Goal: Information Seeking & Learning: Learn about a topic

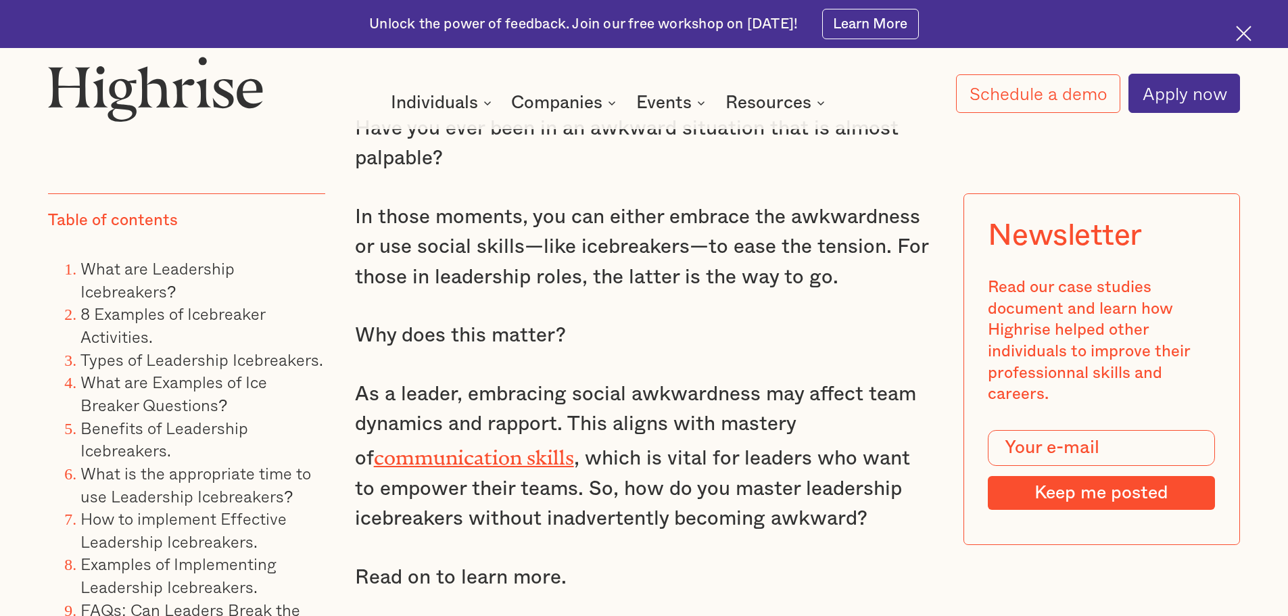
scroll to position [1217, 0]
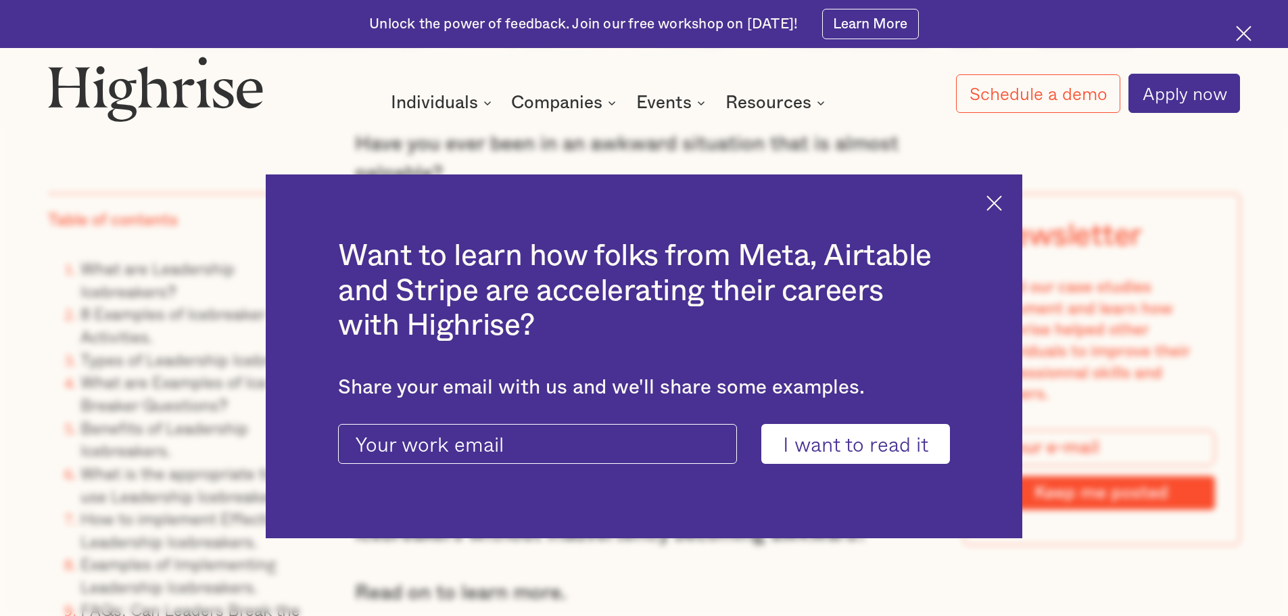
click at [1001, 210] on div "Want to learn how folks from Meta, Airtable and Stripe are accelerating their c…" at bounding box center [644, 356] width 757 height 364
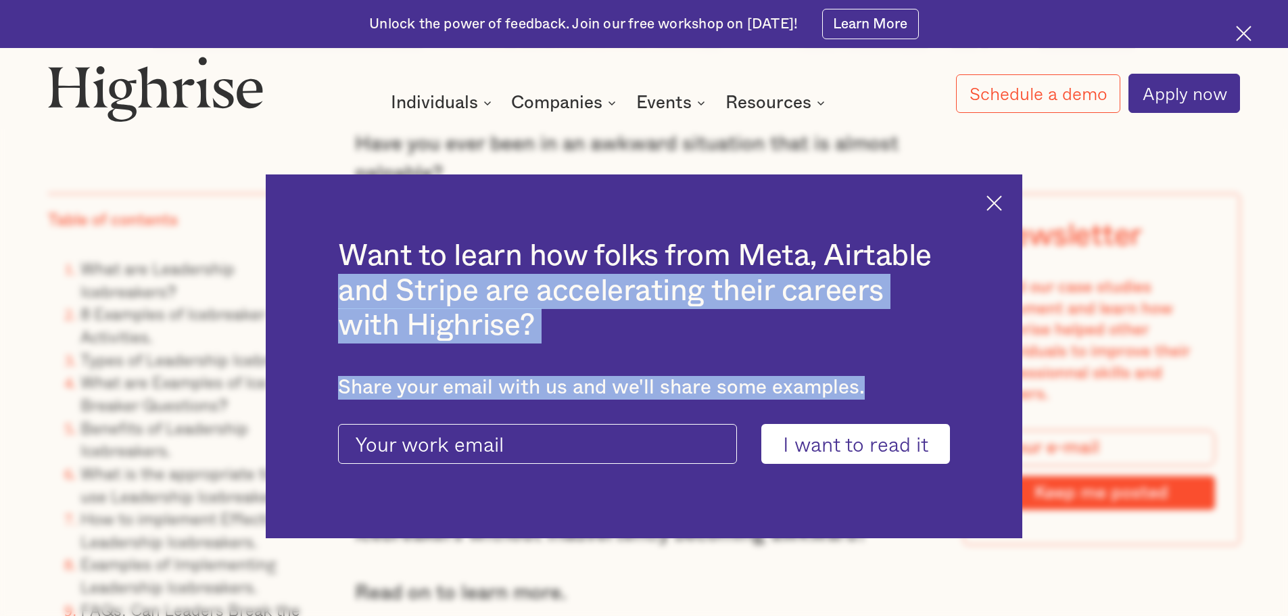
click at [1002, 195] on img at bounding box center [994, 203] width 16 height 16
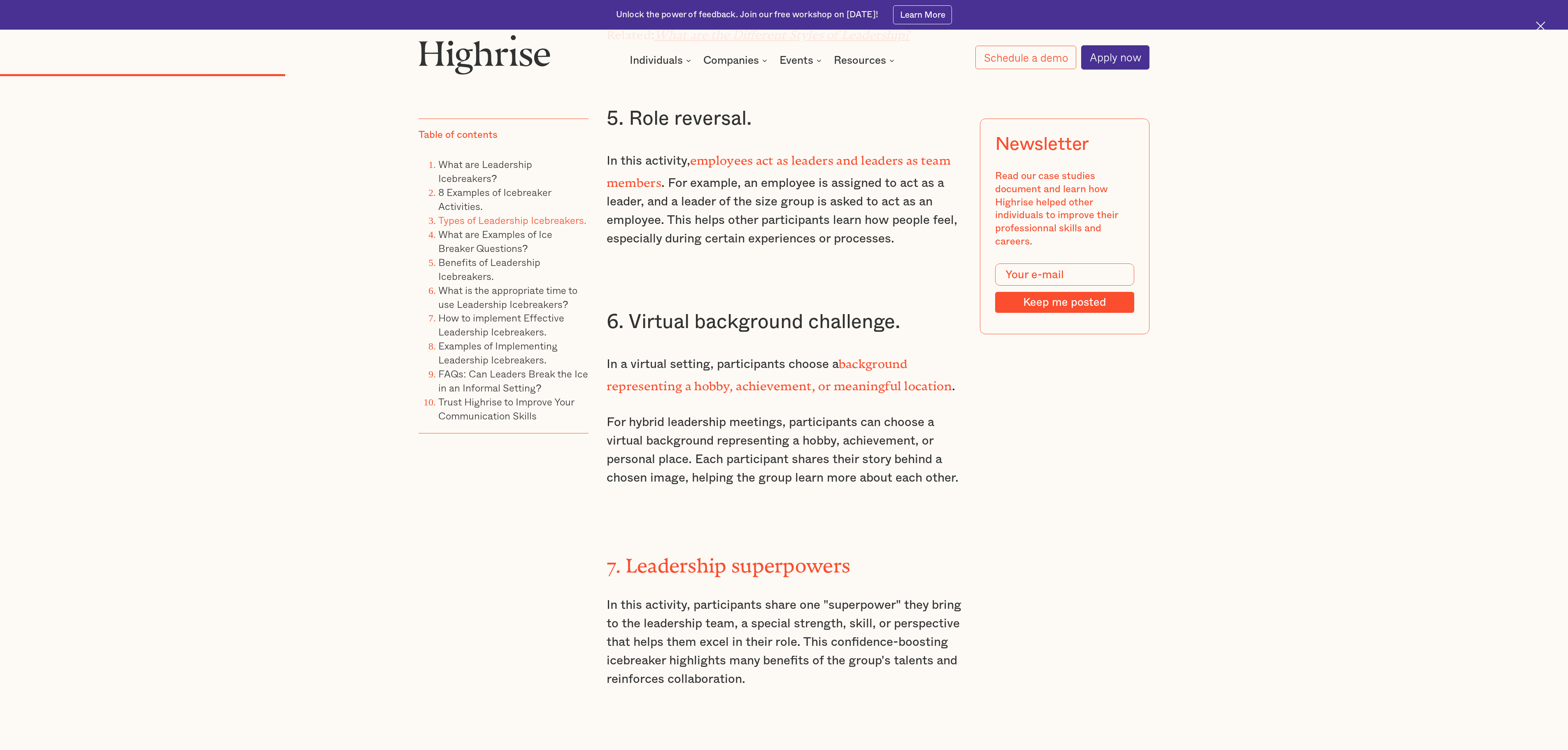
scroll to position [3581, 0]
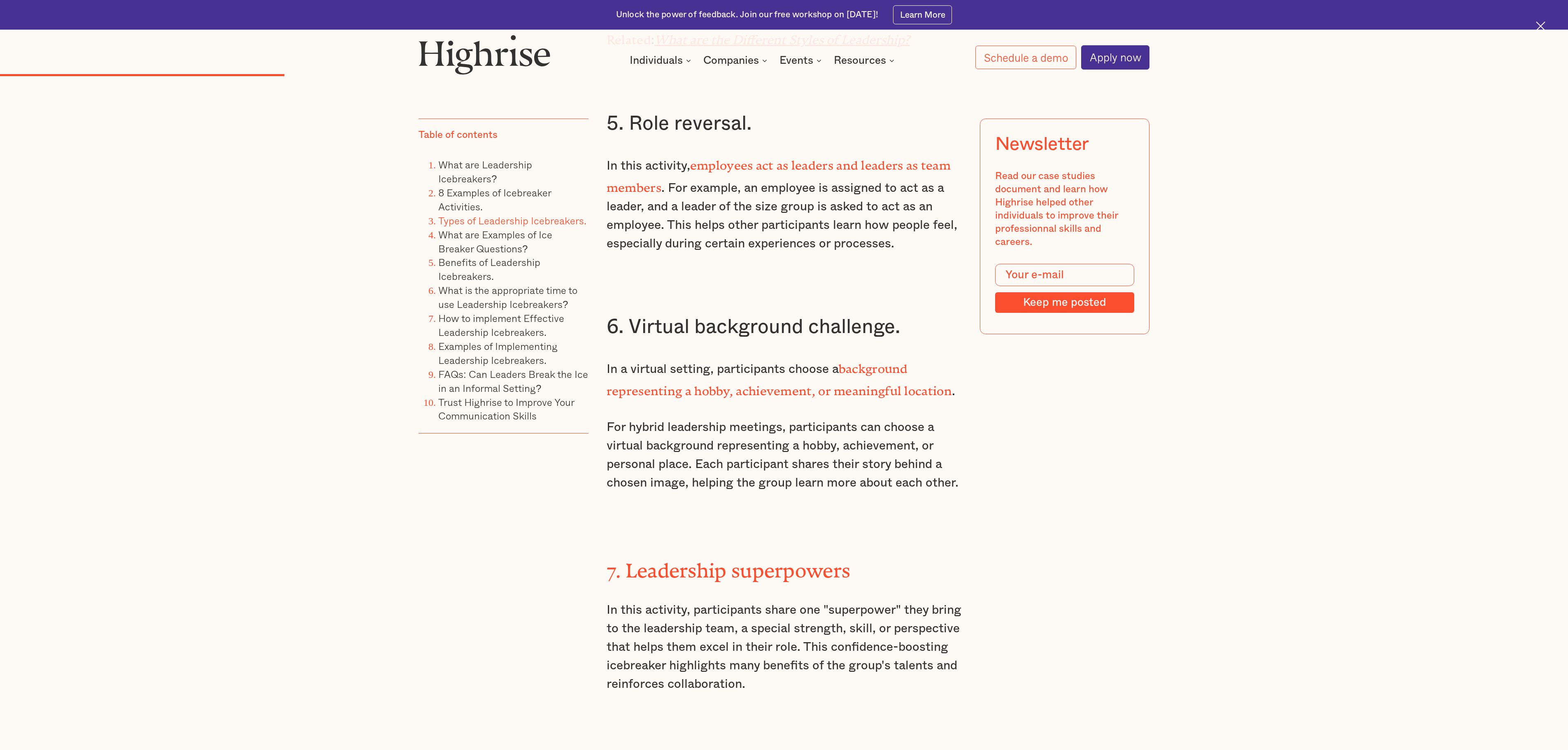
click at [757, 357] on p "In a virtual setting, participants choose a background representing a hobby, ac…" at bounding box center [784, 379] width 355 height 44
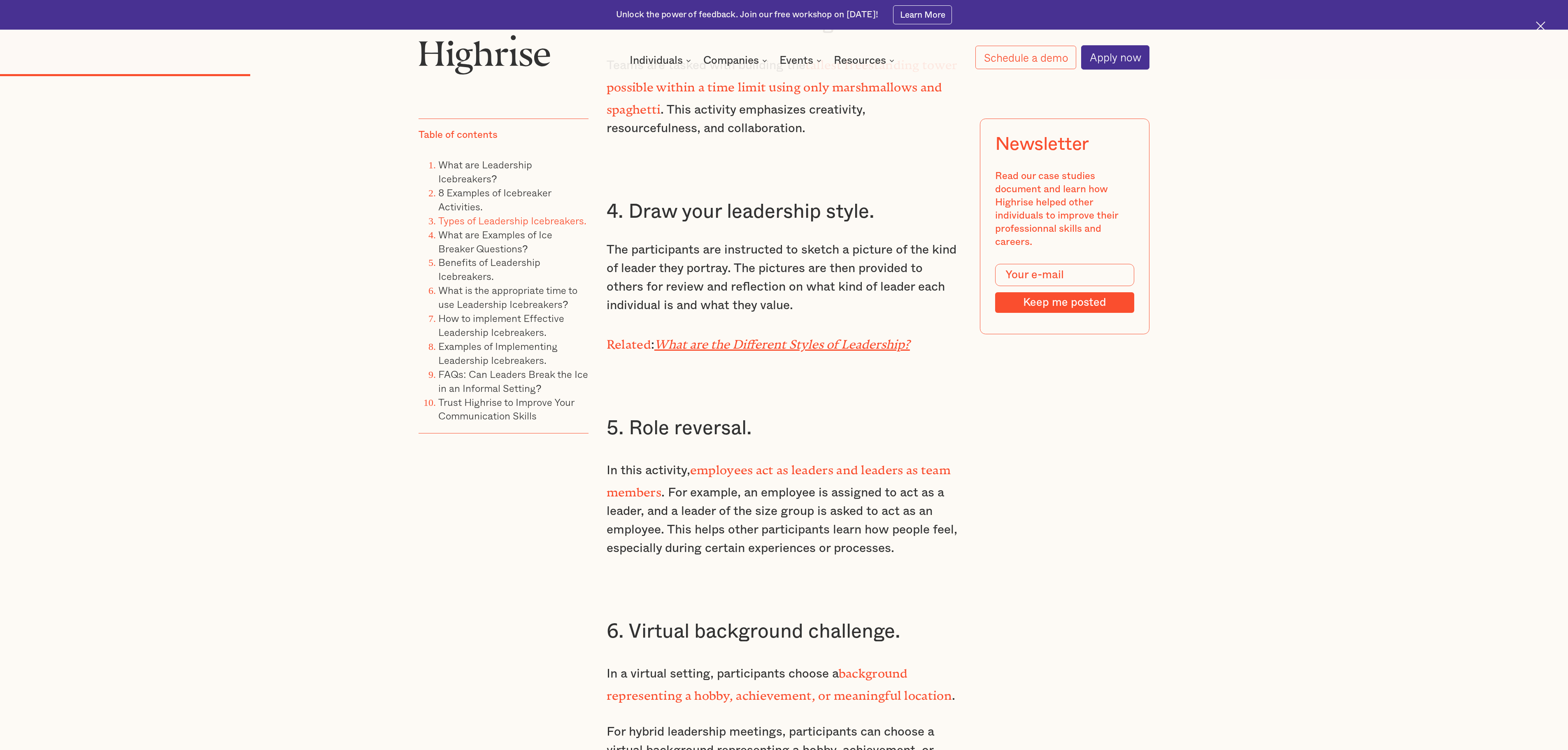
scroll to position [3251, 0]
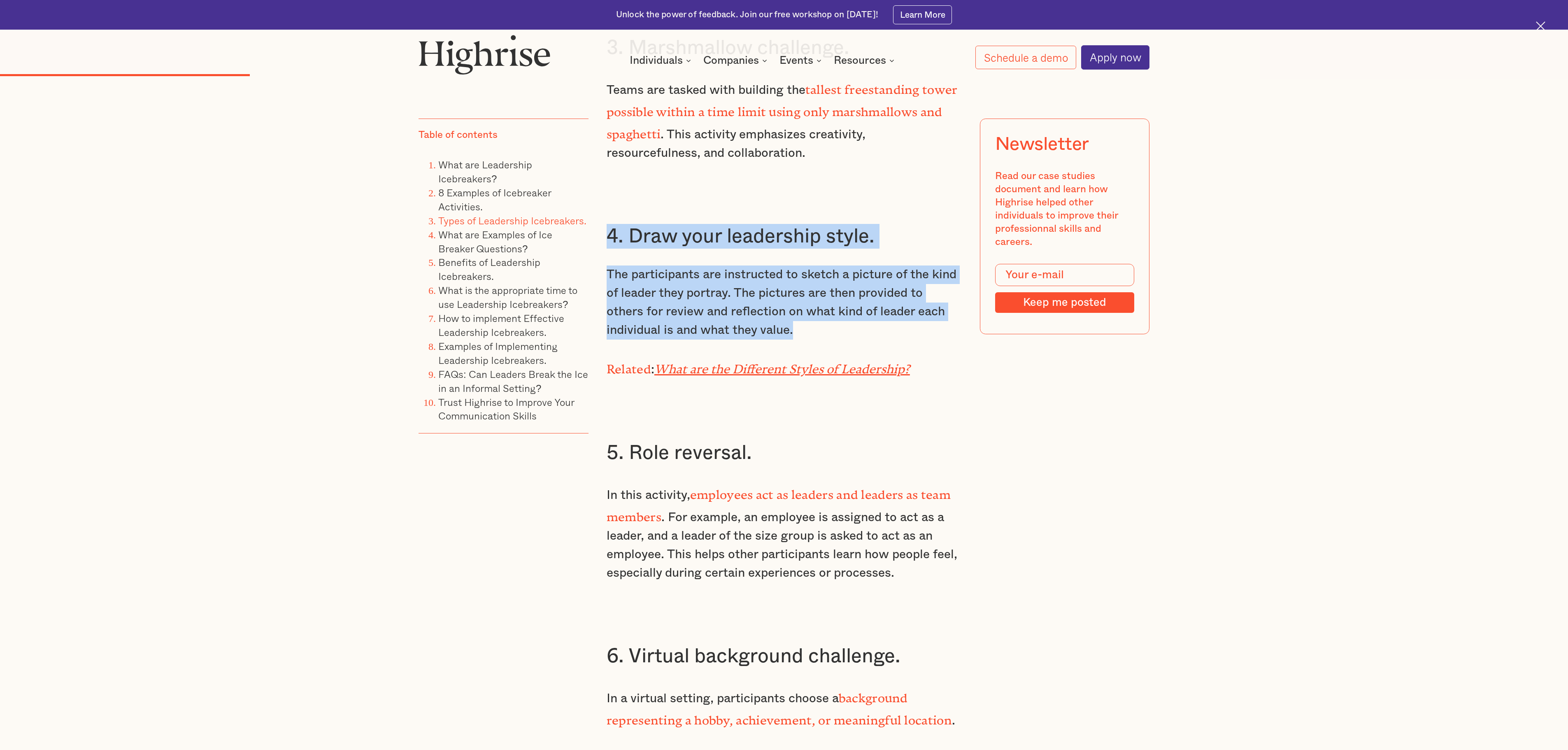
drag, startPoint x: 810, startPoint y: 327, endPoint x: 591, endPoint y: 231, distance: 239.1
copy div "4. Draw your leadership style. The participants are instructed to sketch a pict…"
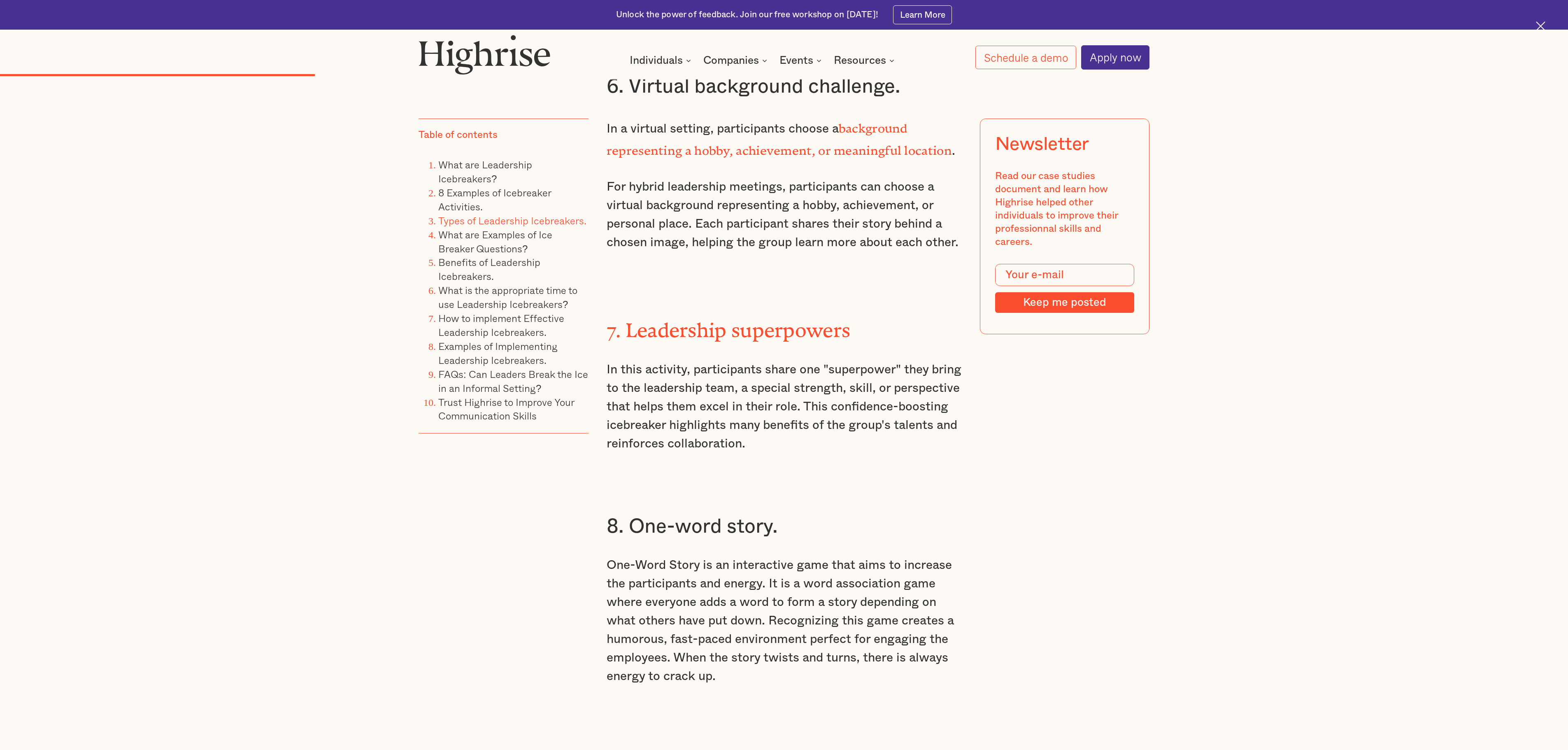
scroll to position [3910, 0]
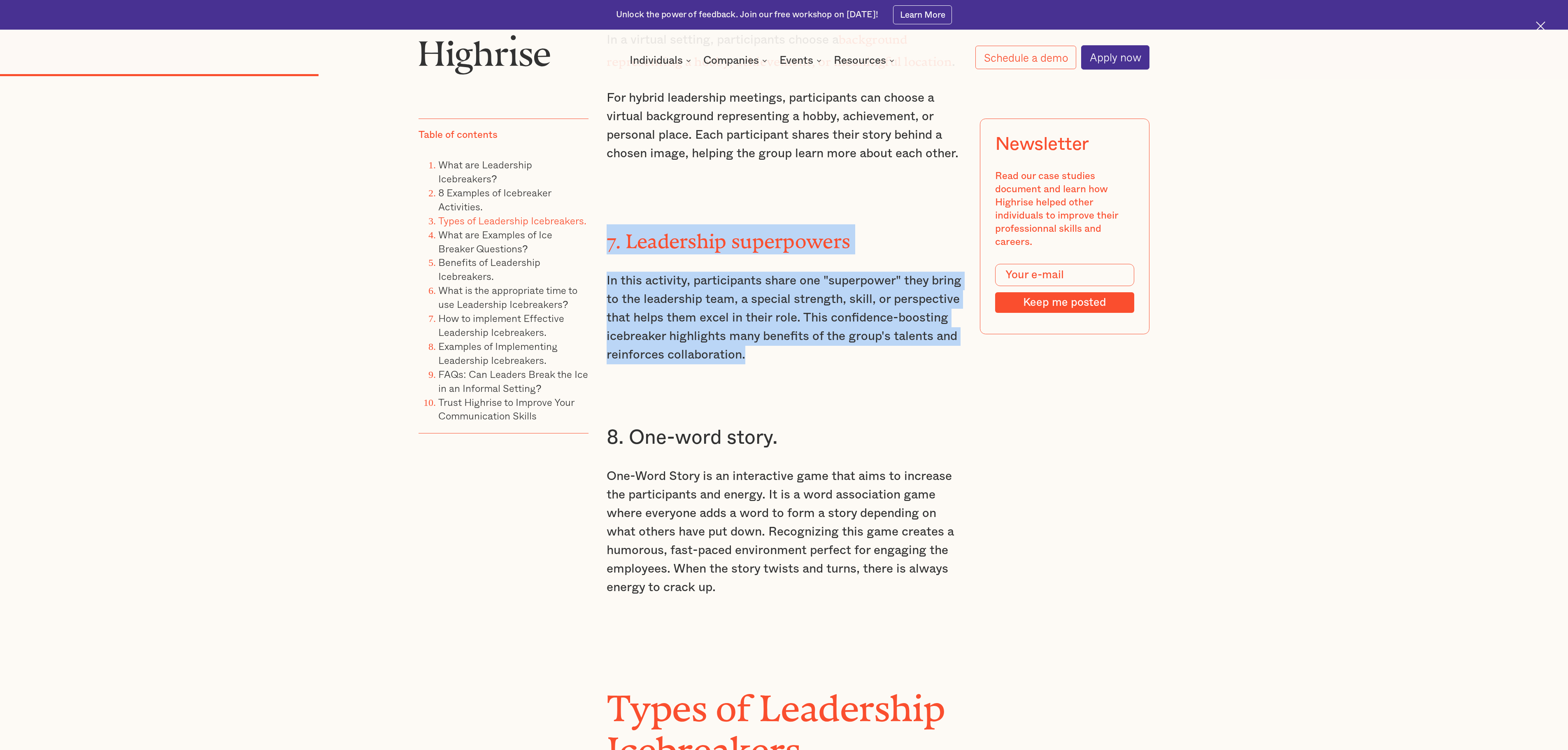
drag, startPoint x: 893, startPoint y: 332, endPoint x: 592, endPoint y: 206, distance: 326.3
copy div "7. Leadership superpowers In this activity, participants share one "superpower"…"
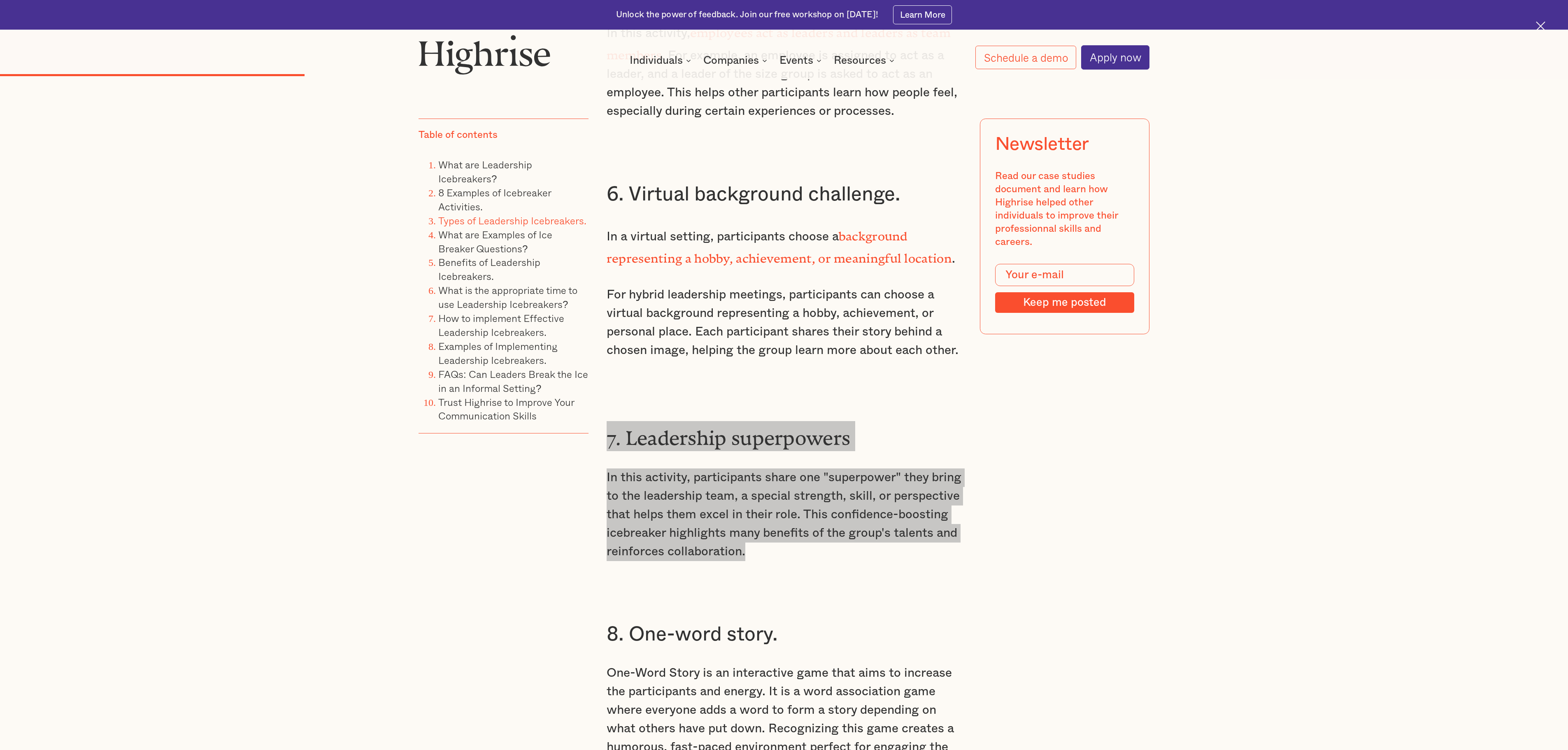
scroll to position [3663, 0]
